Goal: Information Seeking & Learning: Learn about a topic

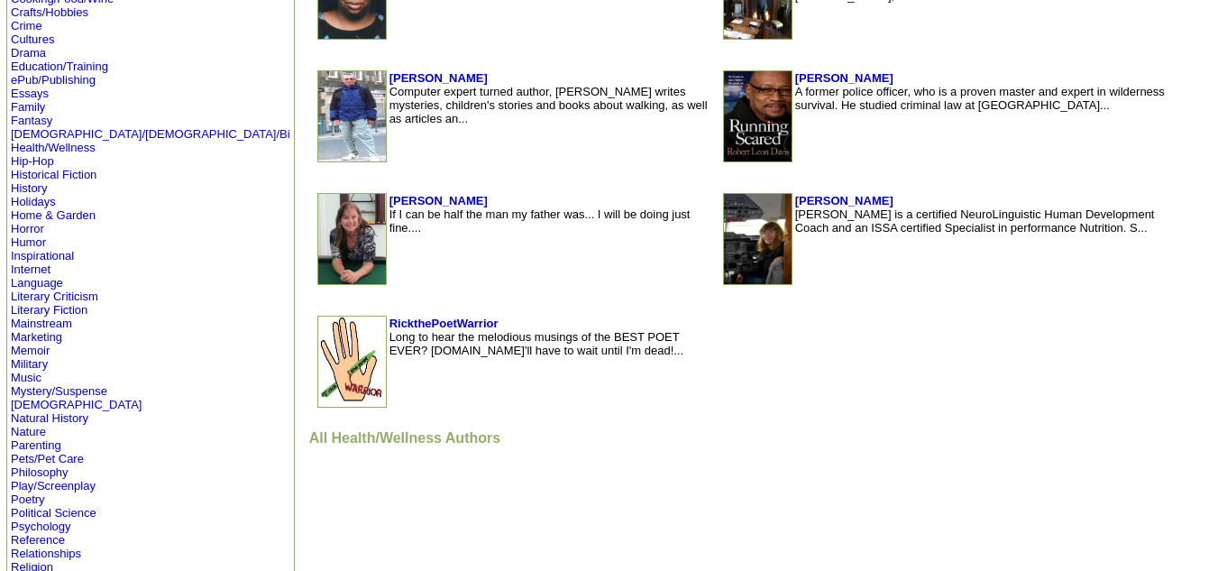
scroll to position [538, 0]
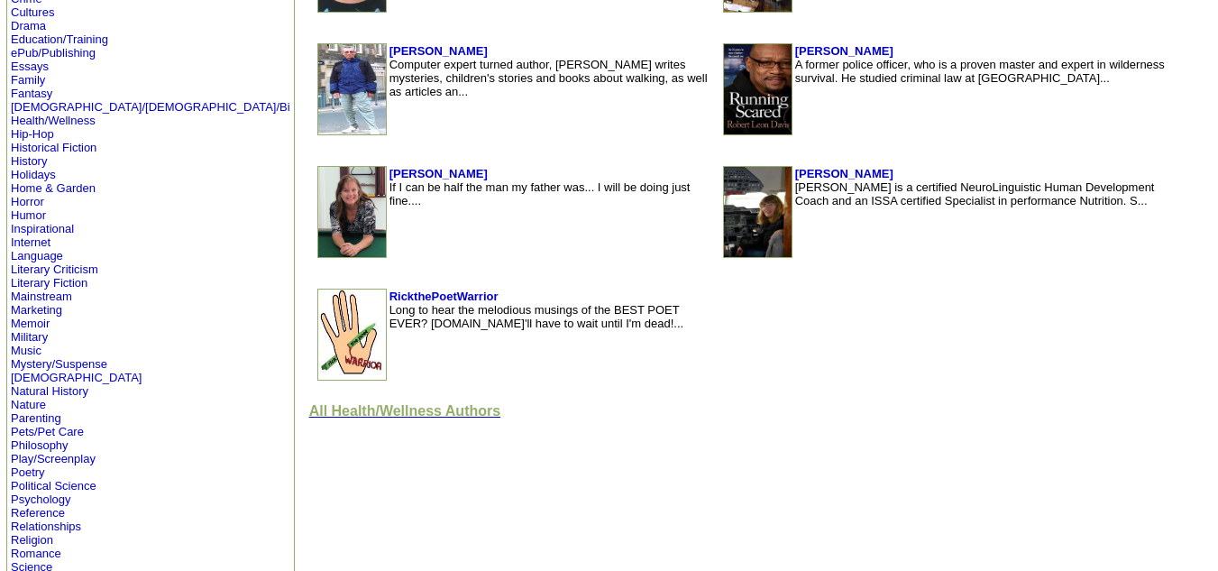
click at [309, 416] on font "All Health/Wellness Authors" at bounding box center [404, 410] width 191 height 15
